Goal: Check status: Check status

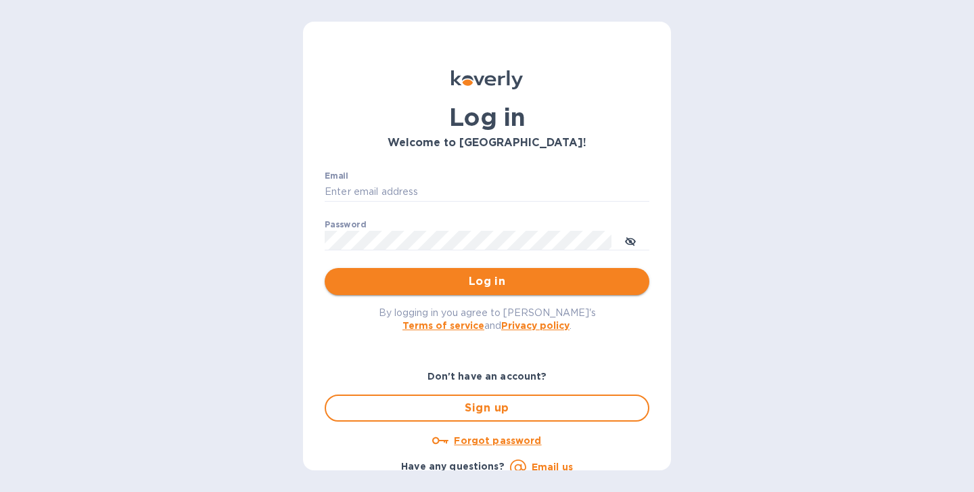
type input "deepak.raj@prth.com"
click at [476, 288] on span "Log in" at bounding box center [487, 281] width 303 height 16
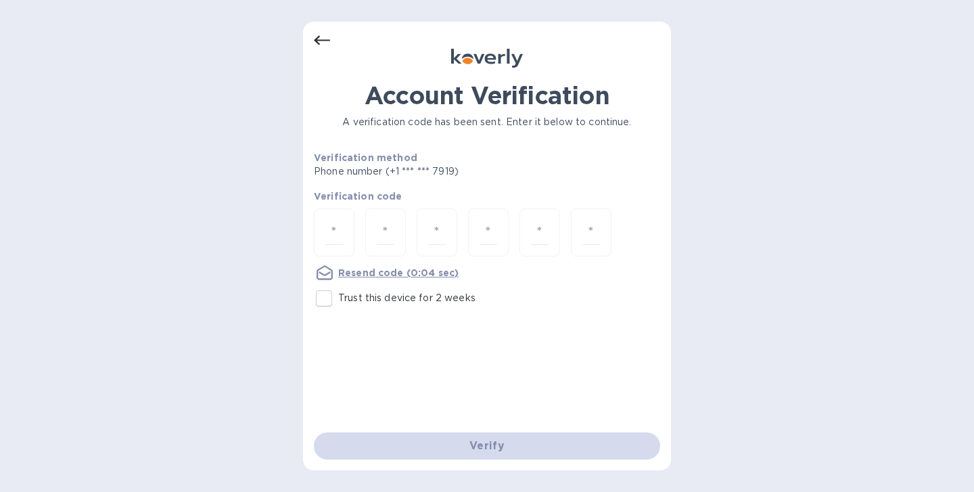
click at [330, 300] on input "Trust this device for 2 weeks" at bounding box center [324, 298] width 28 height 28
checkbox input "true"
click at [343, 244] on div at bounding box center [334, 232] width 41 height 48
paste input "9"
type input "9"
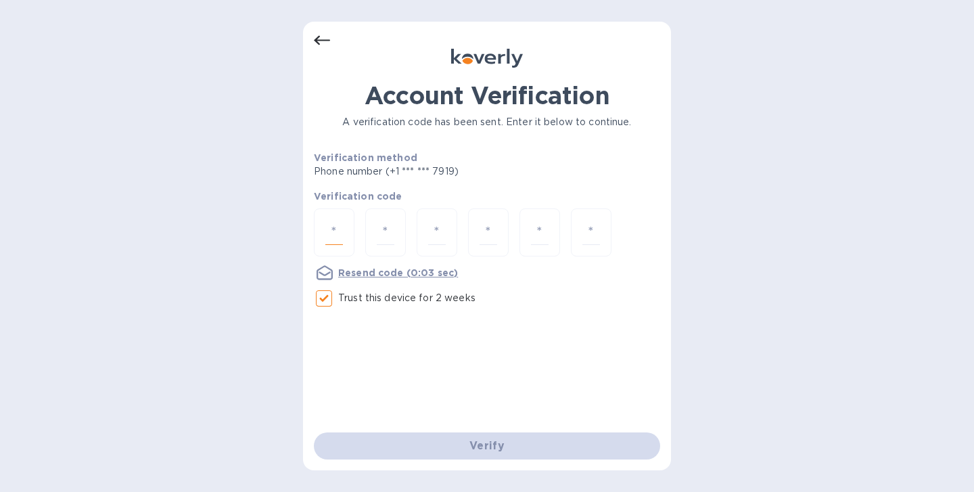
type input "8"
type input "0"
type input "6"
type input "2"
type input "8"
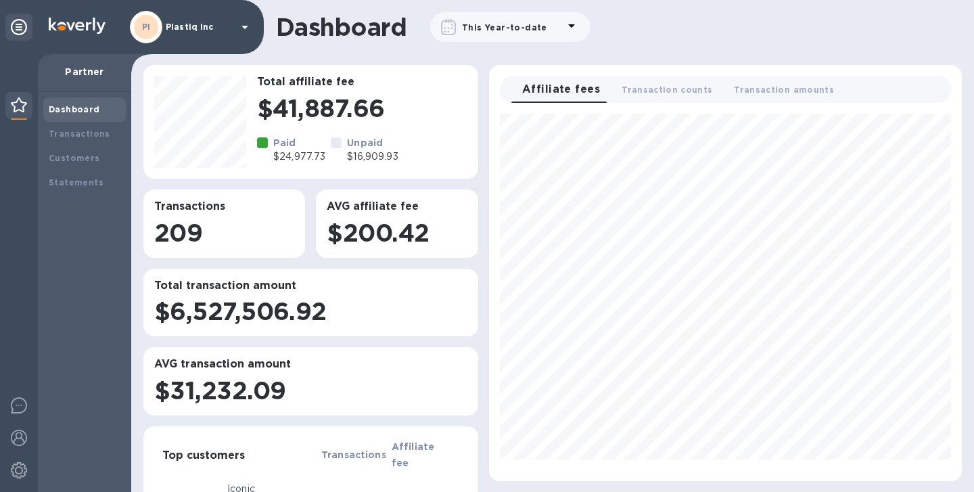
scroll to position [357, 462]
click at [84, 133] on b "Transactions" at bounding box center [80, 134] width 62 height 10
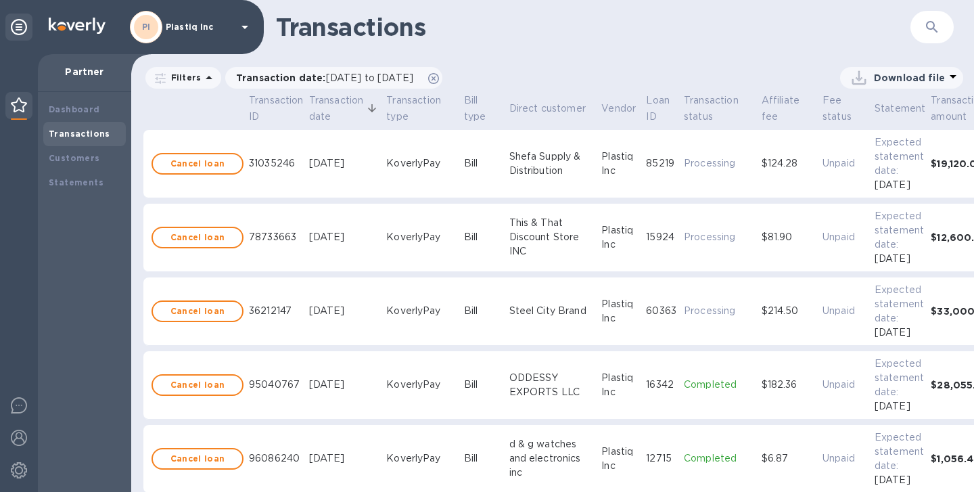
click at [932, 28] on icon "button" at bounding box center [932, 27] width 12 height 12
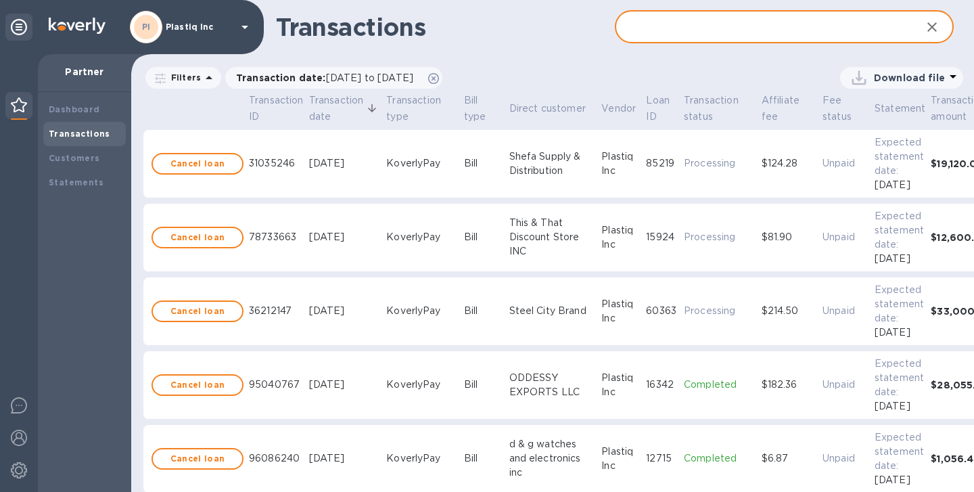
paste input "ord_32gltITGrilHvdsgI2s5w9tlmYx"
type input "ord_32gltITGrilHvdsgI2s5w9tlmYx"
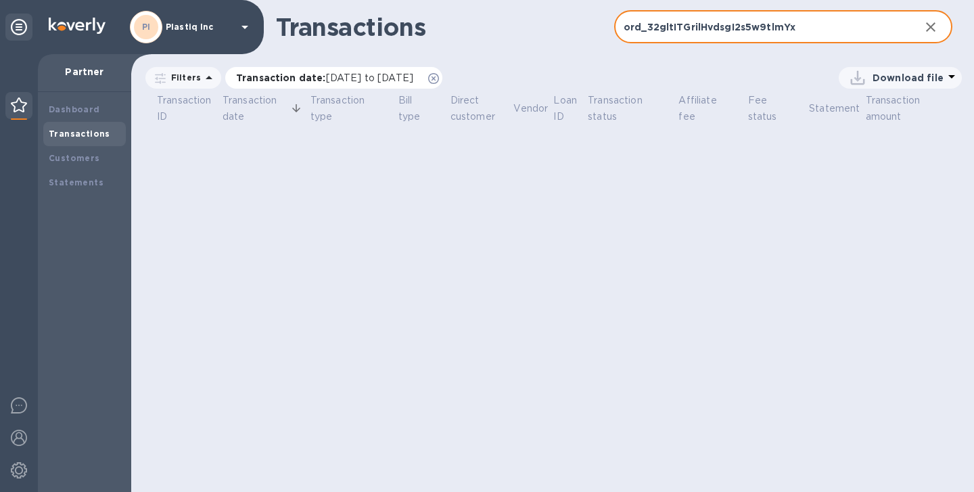
click at [413, 79] on span "08/15/2025 to 09/15/2025" at bounding box center [369, 77] width 87 height 11
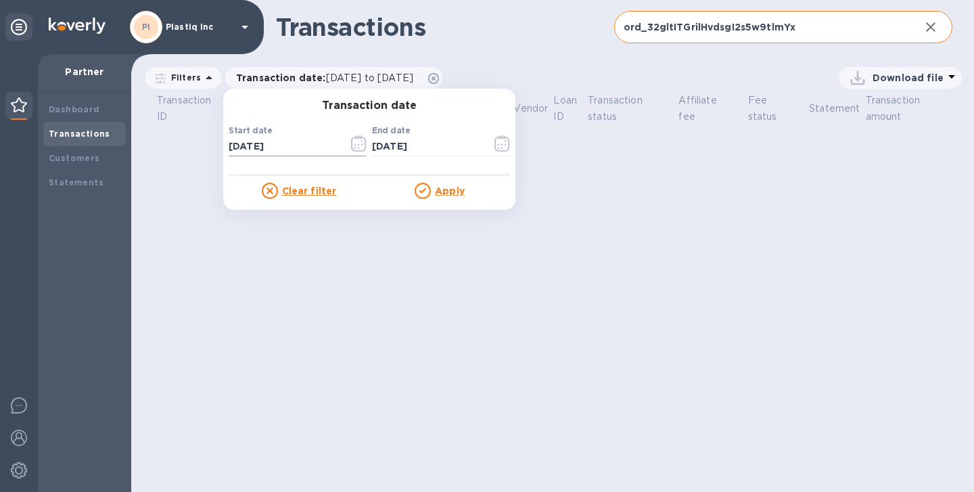
click at [269, 148] on input "08/15/2025" at bounding box center [283, 147] width 109 height 20
click at [361, 146] on icon "button" at bounding box center [359, 143] width 16 height 16
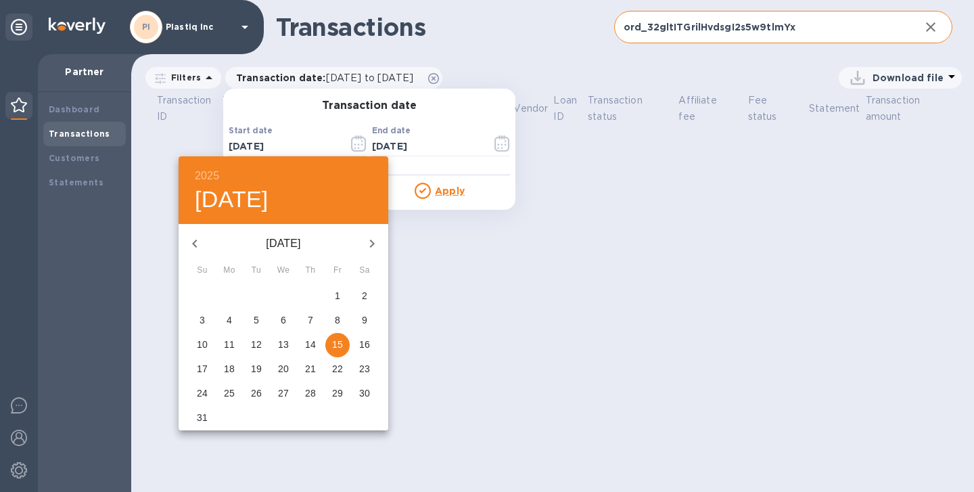
click at [201, 241] on icon "button" at bounding box center [195, 243] width 16 height 16
click at [304, 296] on span "1" at bounding box center [310, 296] width 24 height 14
type input "05/01/2025"
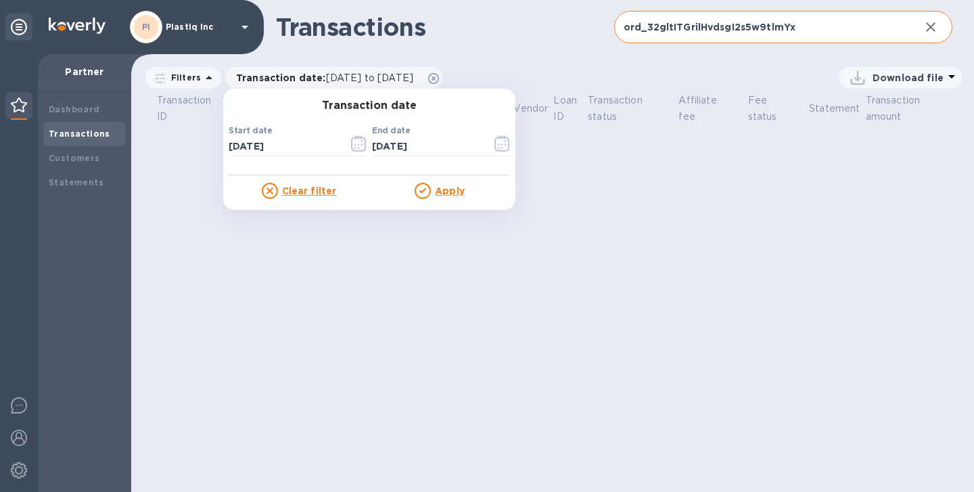
click at [448, 185] on u "Apply" at bounding box center [450, 190] width 30 height 11
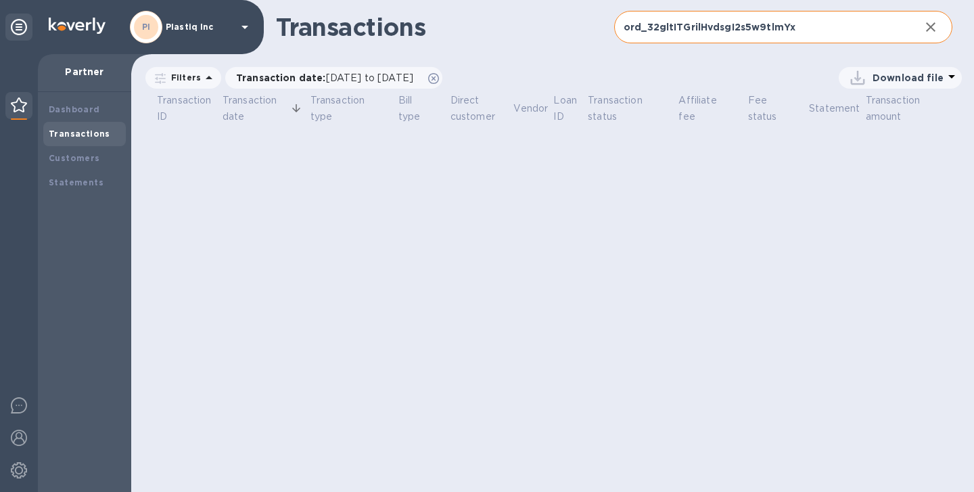
click at [704, 32] on input "ord_32gltITGrilHvdsgI2s5w9tlmYx" at bounding box center [761, 27] width 295 height 33
click at [864, 22] on input "ord_32gltITGrilHvdsgI2s5w9tlmYx" at bounding box center [761, 27] width 295 height 33
click at [859, 26] on input "ord_32gltITGrilHvdsgI2s5w9tlmYx" at bounding box center [761, 27] width 295 height 33
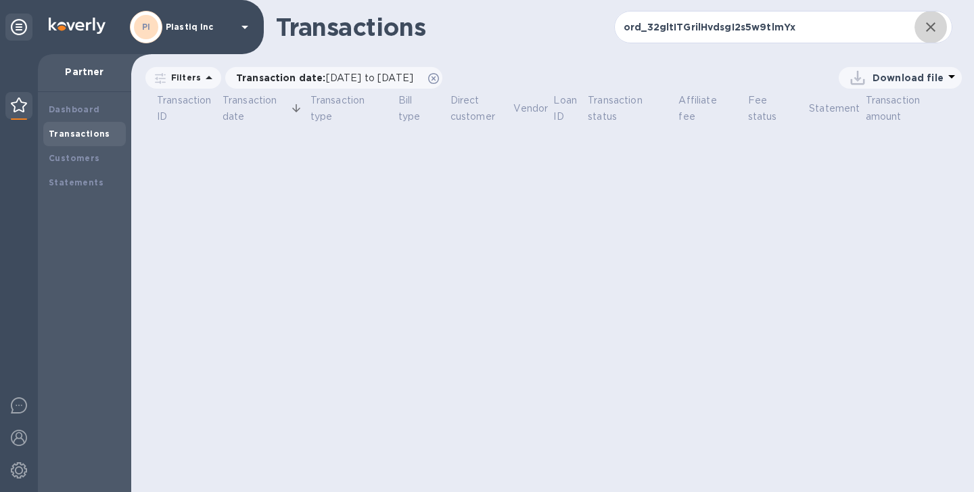
click at [928, 30] on icon "button" at bounding box center [930, 26] width 9 height 9
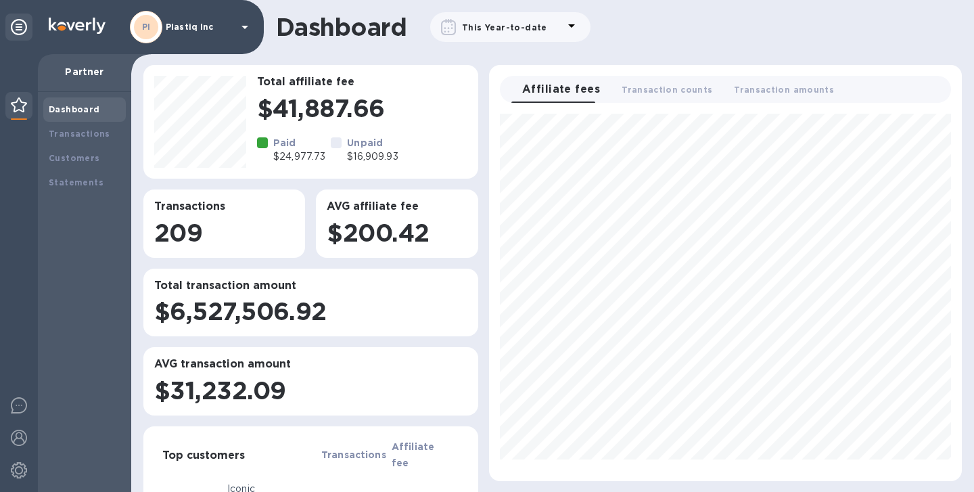
scroll to position [357, 462]
